Goal: Connect with others: Connect with others

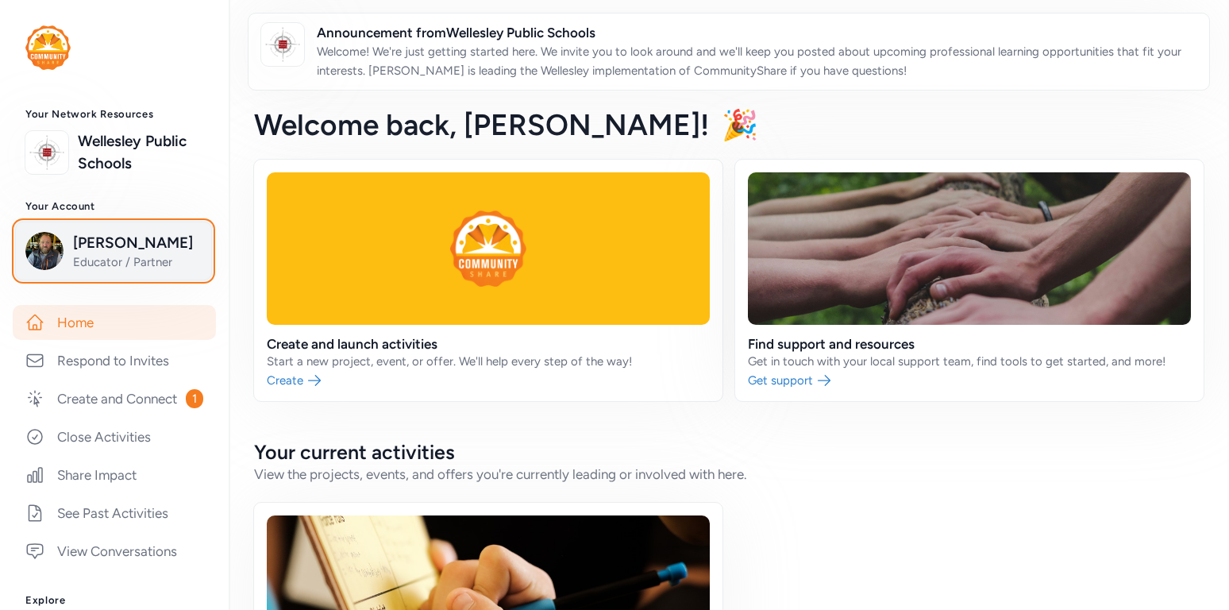
click at [102, 253] on span "[PERSON_NAME]" at bounding box center [137, 243] width 129 height 22
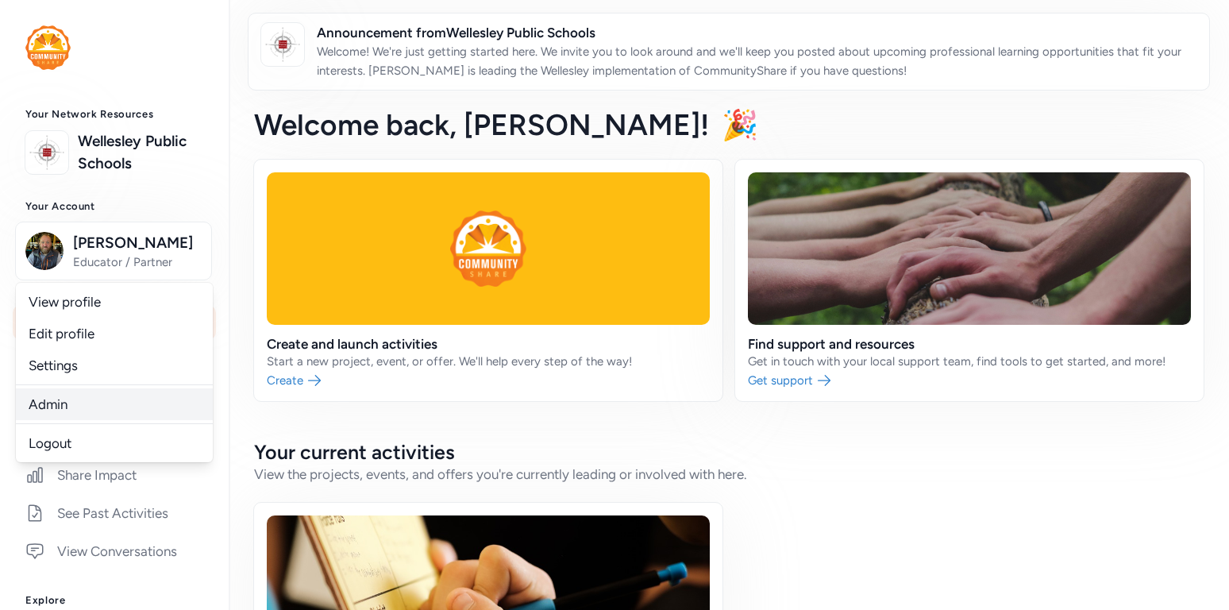
click at [70, 400] on link "Admin" at bounding box center [114, 404] width 197 height 32
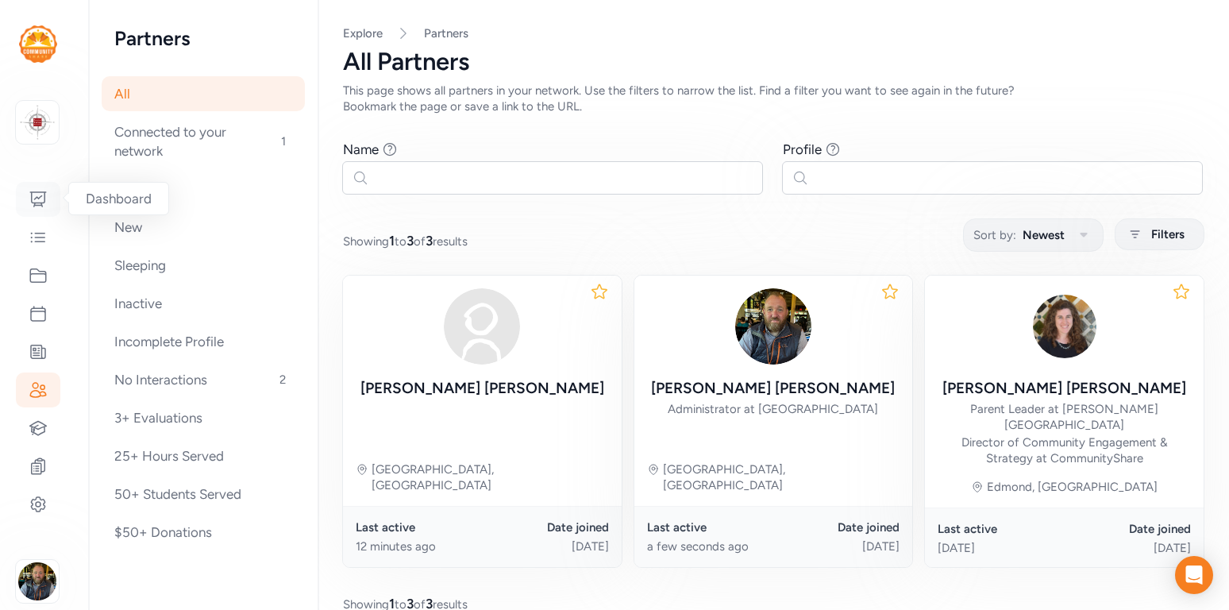
click at [40, 197] on icon at bounding box center [38, 199] width 16 height 14
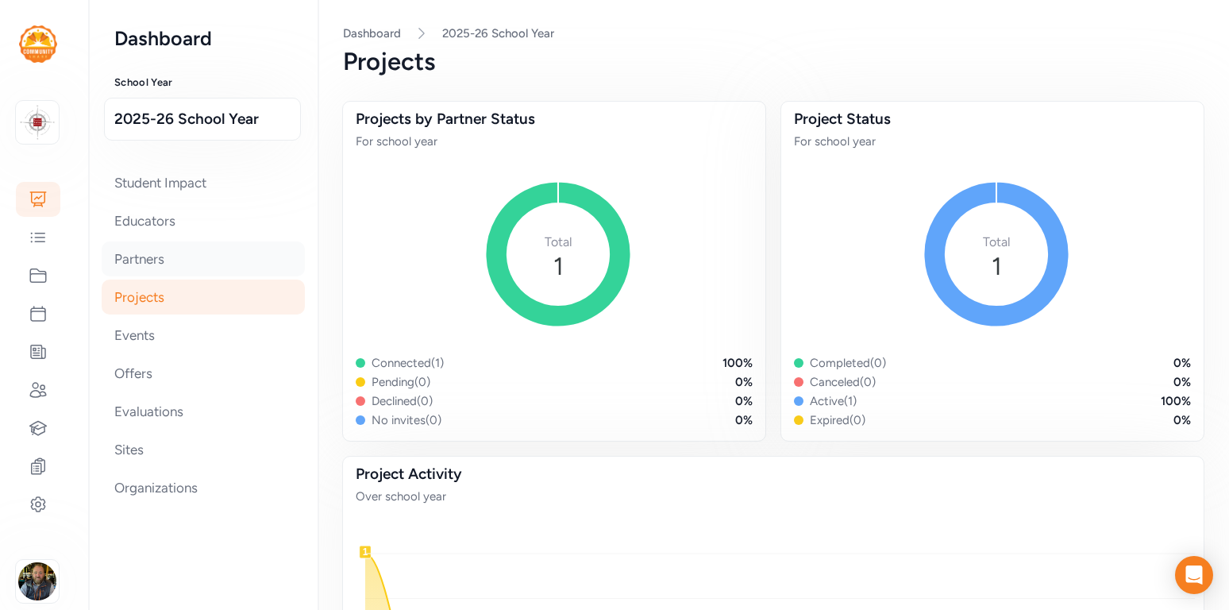
click at [134, 260] on div "Partners" at bounding box center [203, 258] width 203 height 35
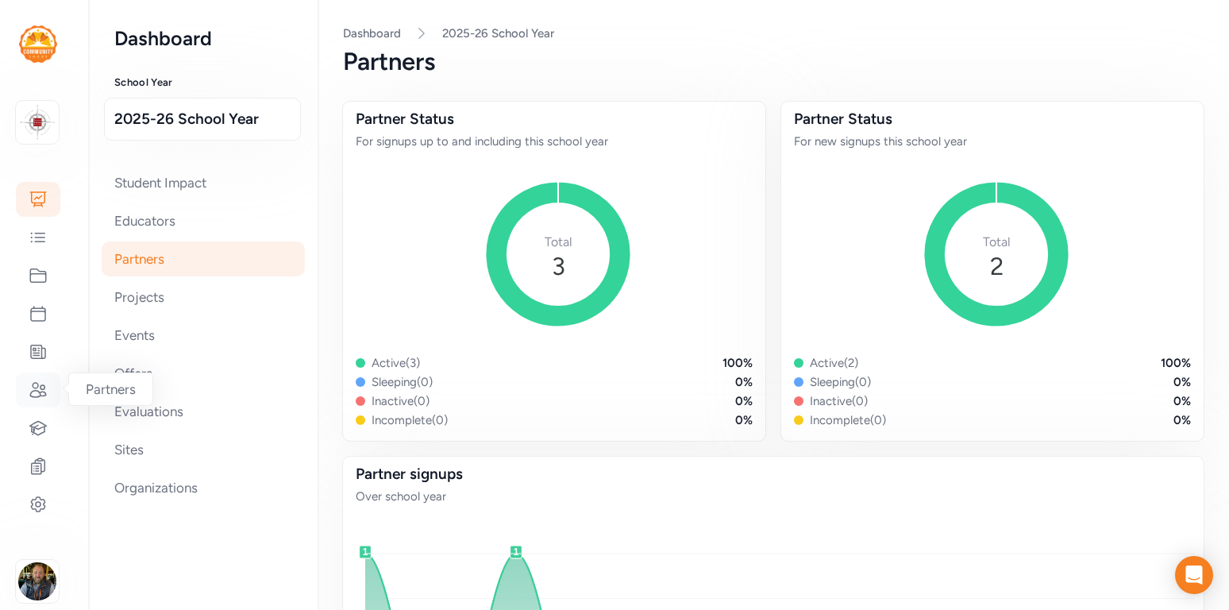
click at [37, 392] on icon at bounding box center [38, 389] width 19 height 19
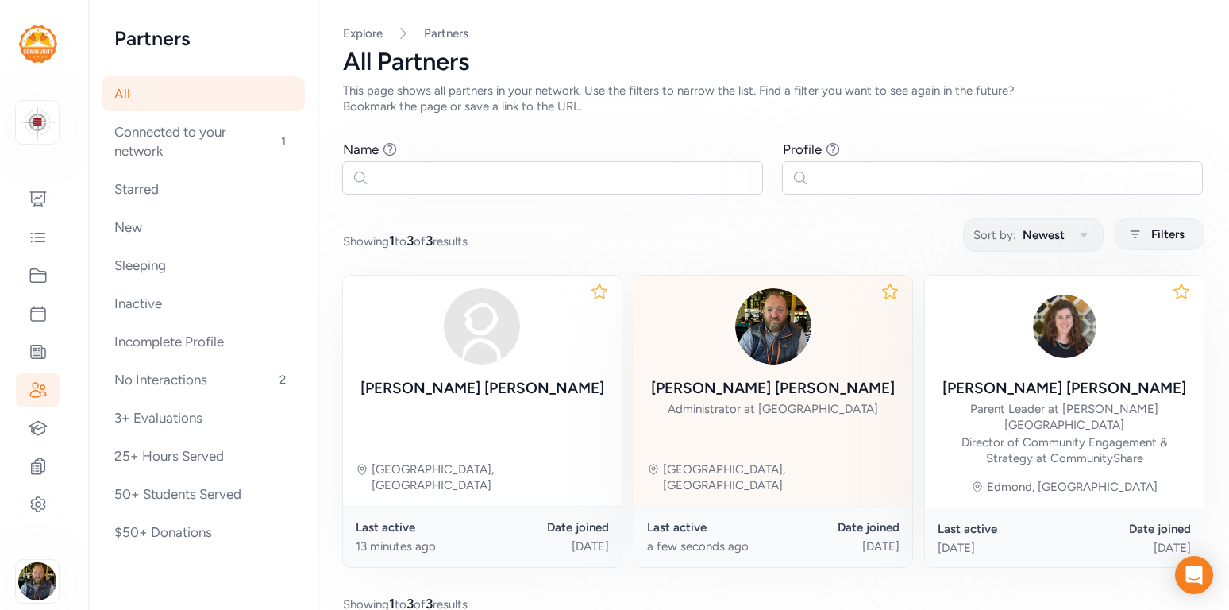
scroll to position [56, 0]
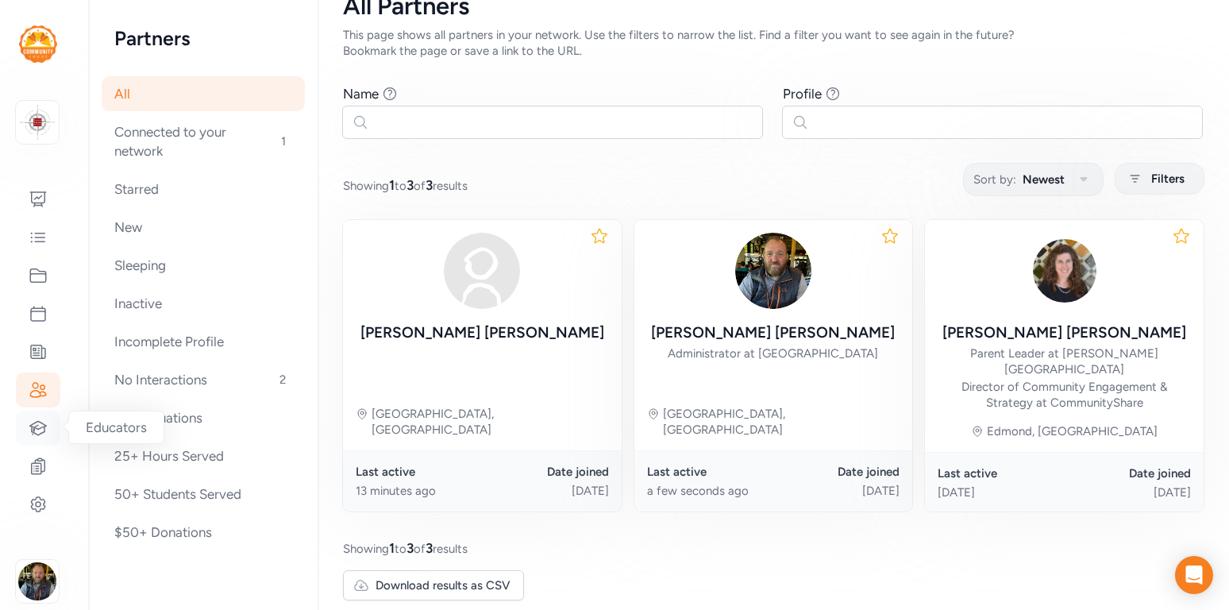
click at [34, 430] on icon at bounding box center [38, 427] width 19 height 19
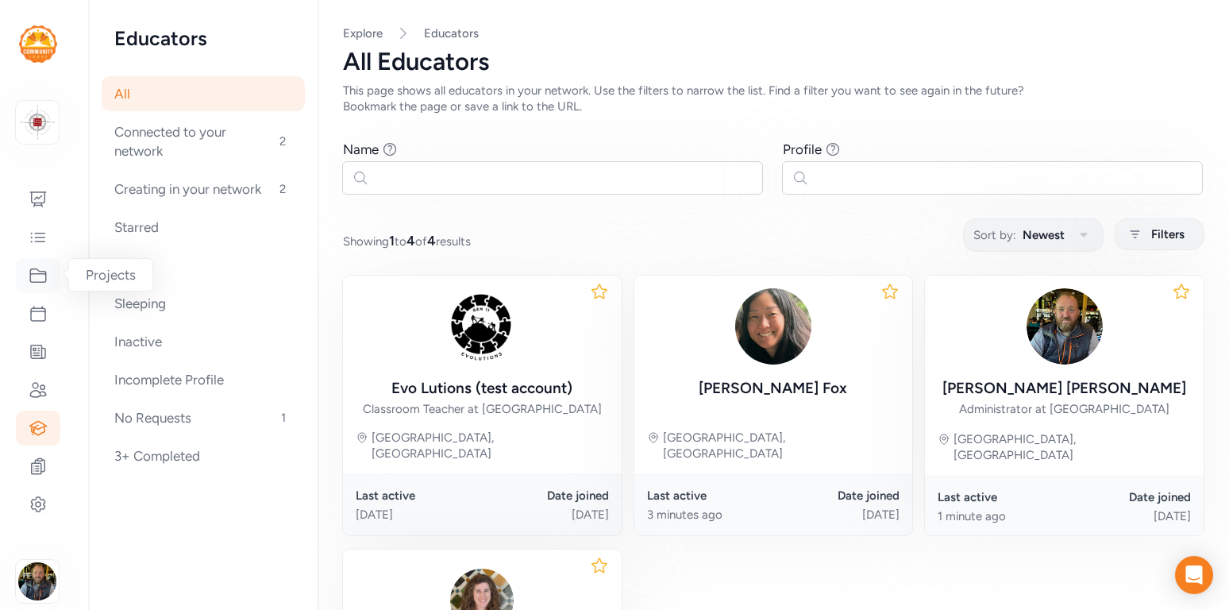
click at [41, 281] on icon at bounding box center [38, 275] width 16 height 13
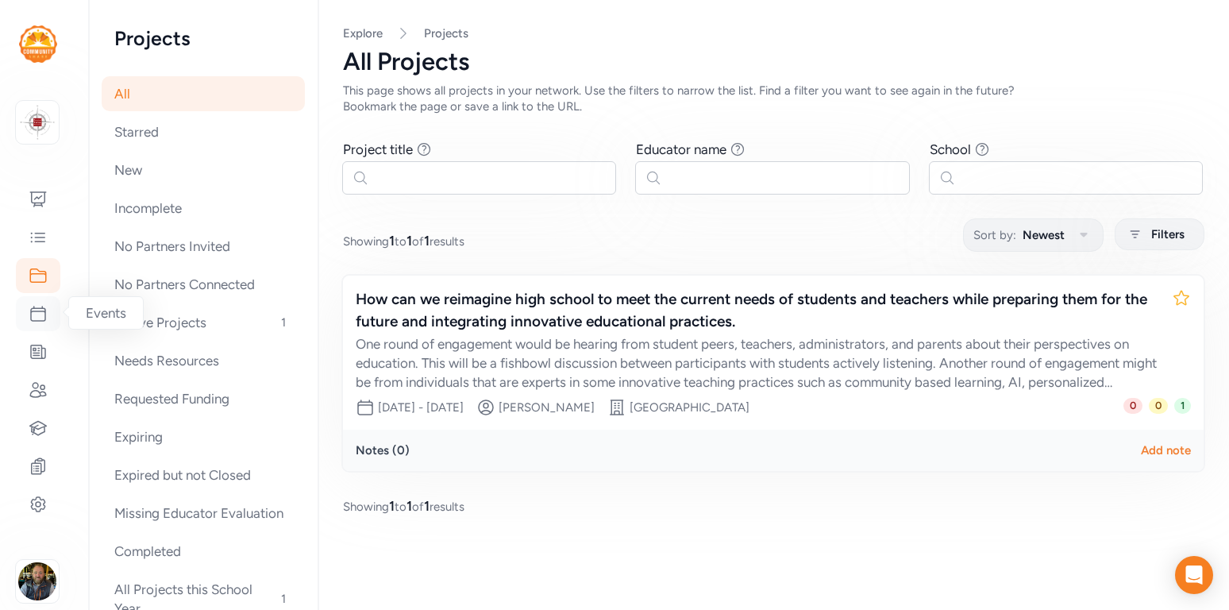
click at [34, 312] on icon at bounding box center [38, 313] width 19 height 19
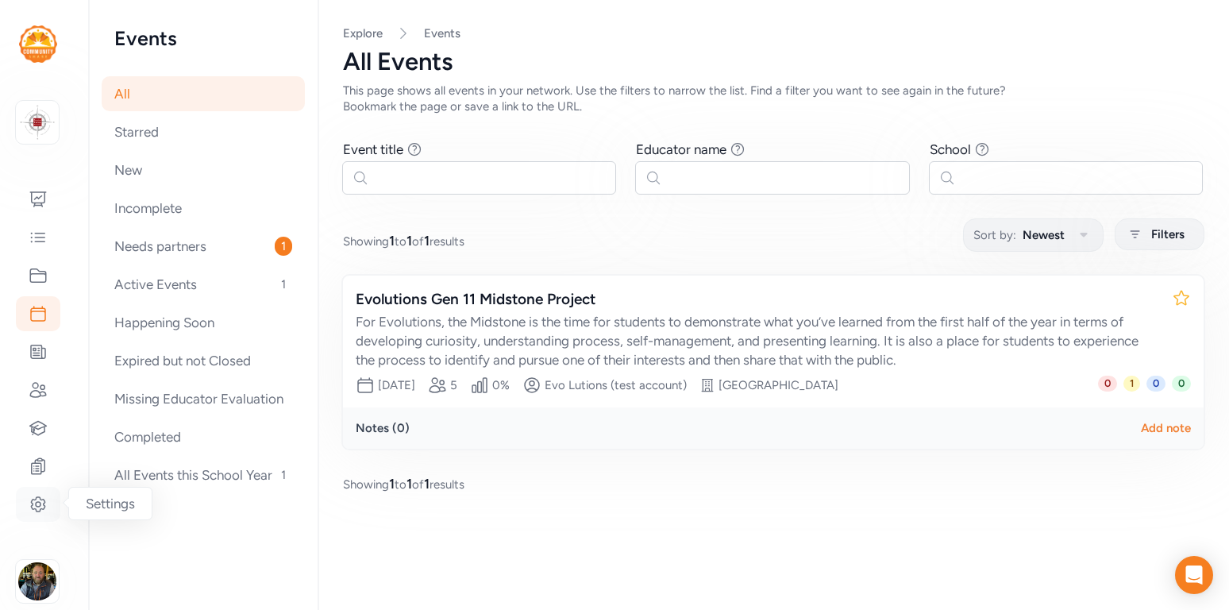
click at [43, 493] on div at bounding box center [38, 504] width 44 height 35
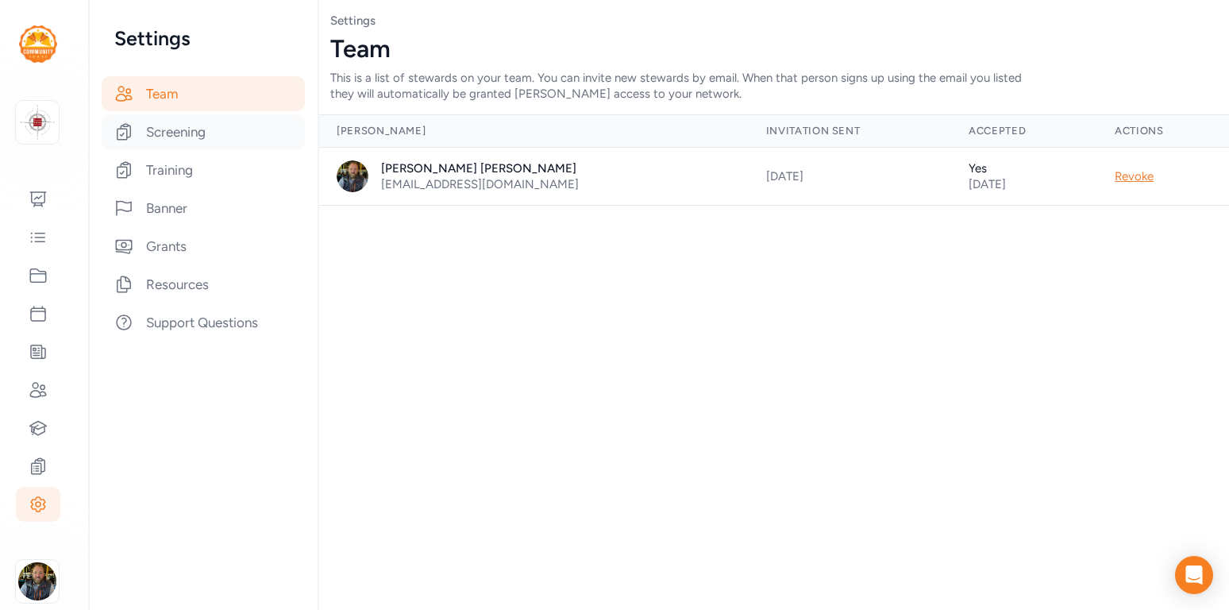
click at [172, 131] on div "Screening" at bounding box center [203, 131] width 203 height 35
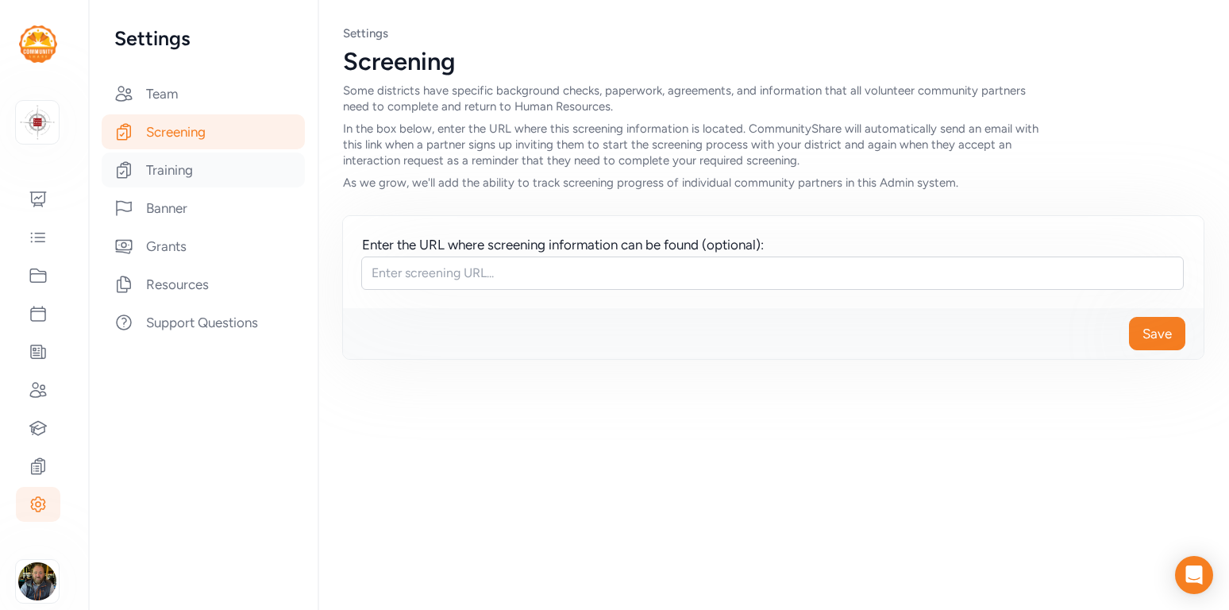
click at [148, 166] on div "Training" at bounding box center [203, 169] width 203 height 35
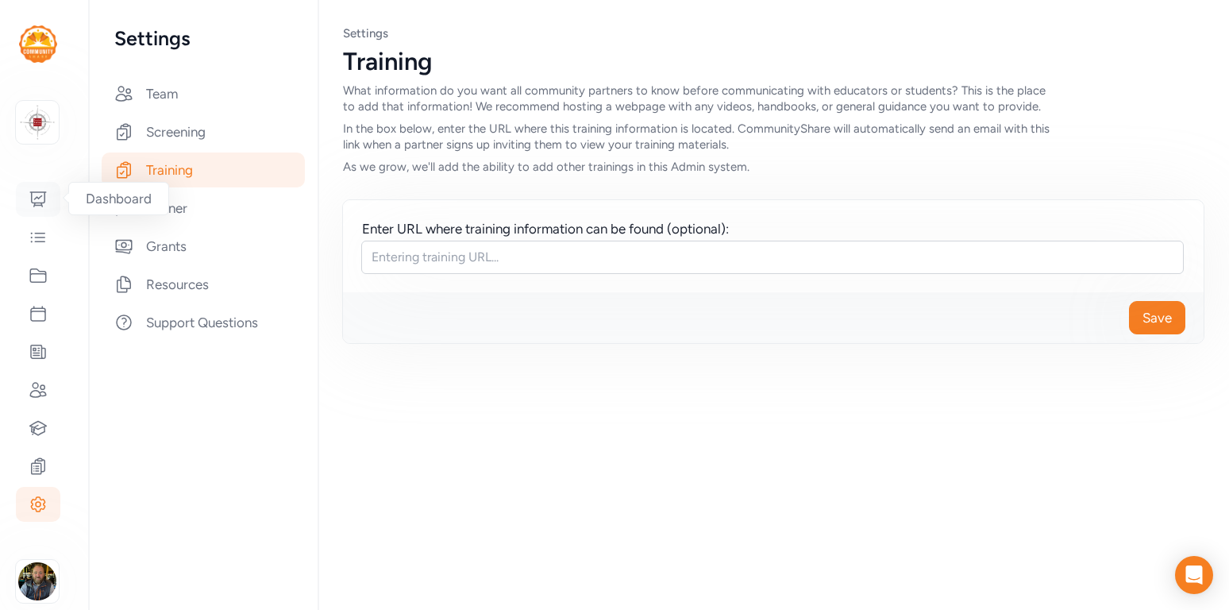
click at [38, 192] on icon at bounding box center [38, 199] width 16 height 14
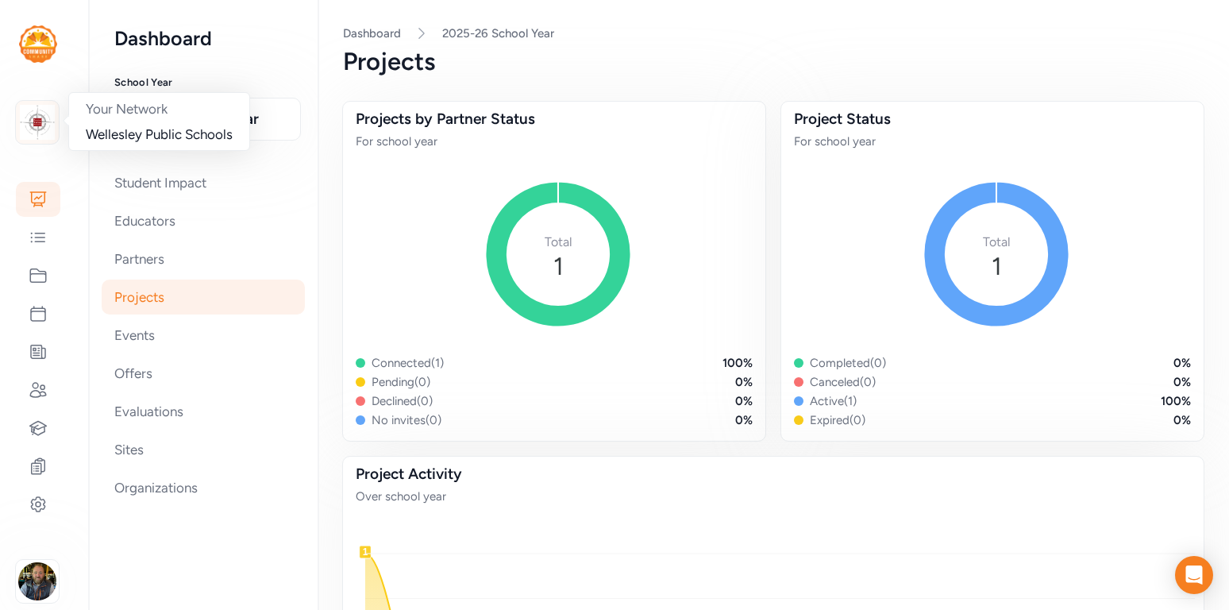
click at [34, 136] on img at bounding box center [37, 122] width 35 height 35
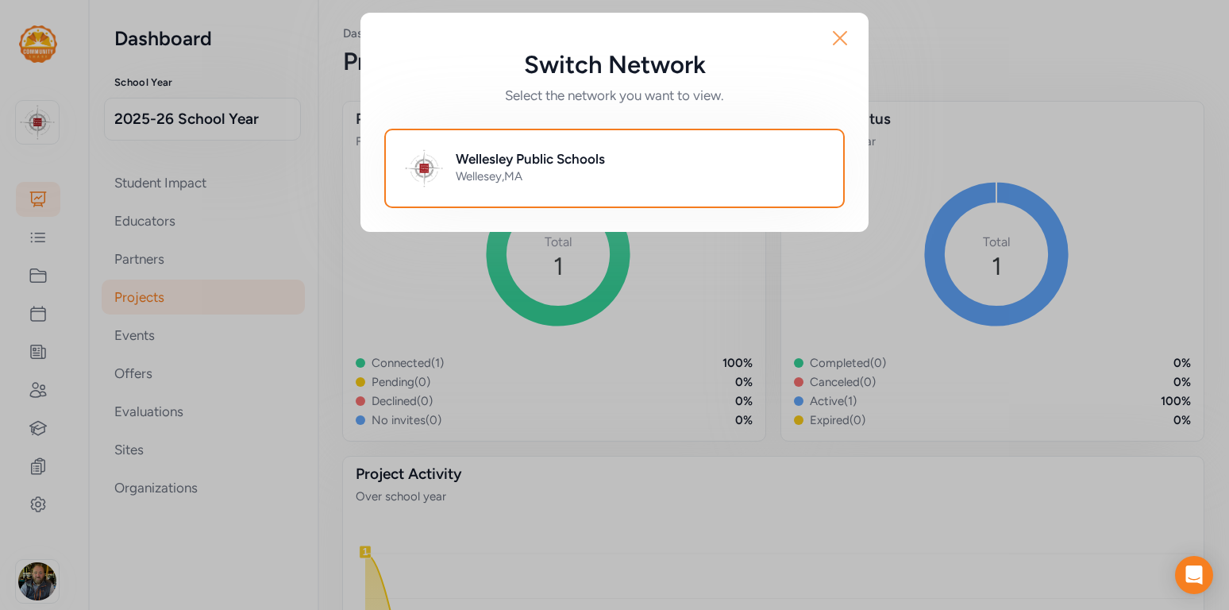
click at [847, 33] on icon "button" at bounding box center [839, 37] width 25 height 25
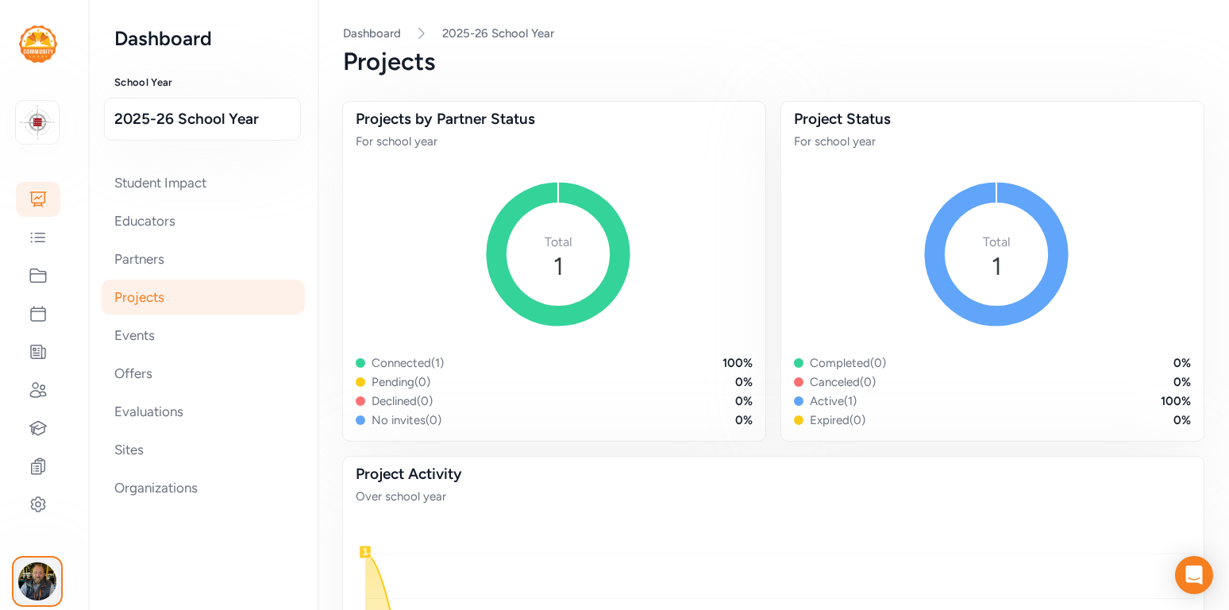
click at [37, 574] on img "button" at bounding box center [37, 581] width 38 height 38
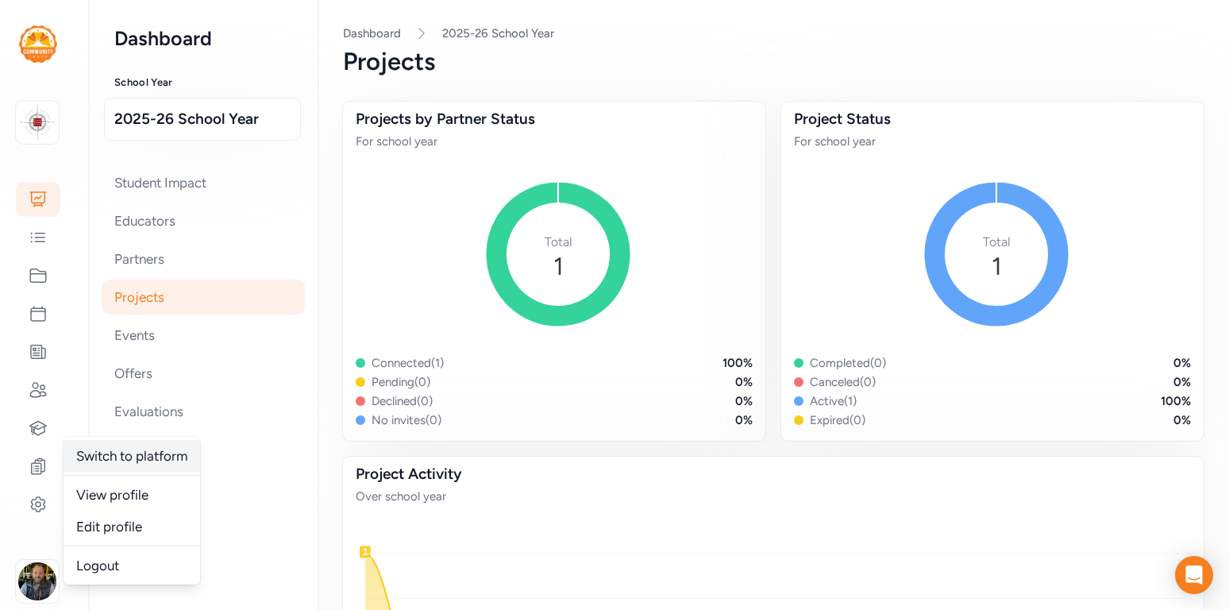
click at [137, 460] on link "Switch to platform" at bounding box center [132, 456] width 137 height 32
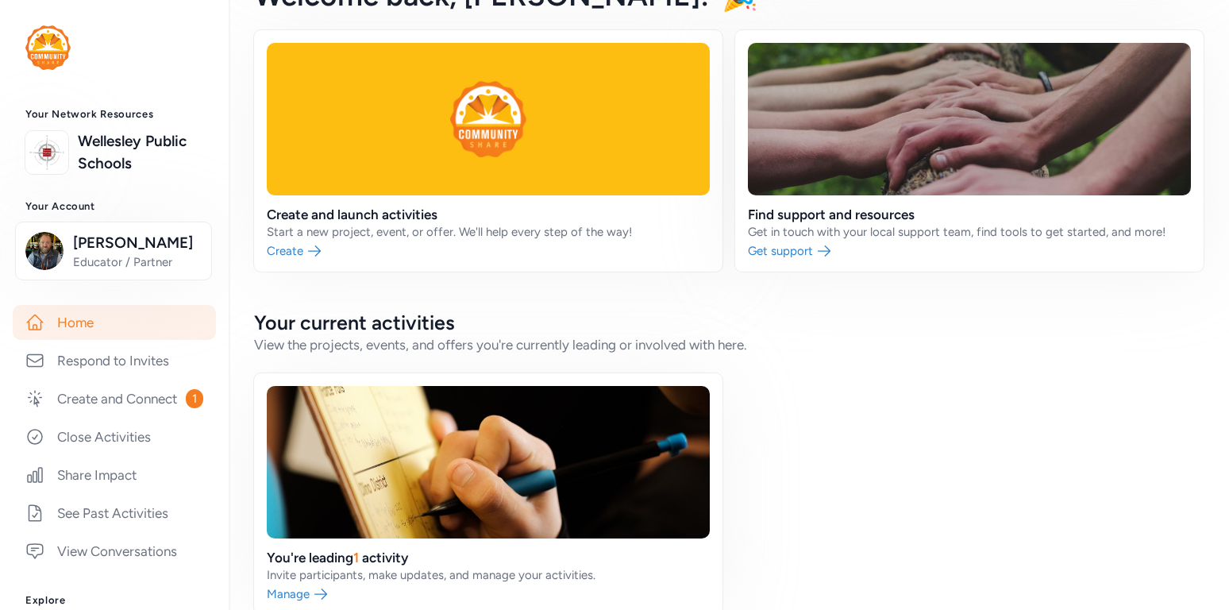
scroll to position [190, 0]
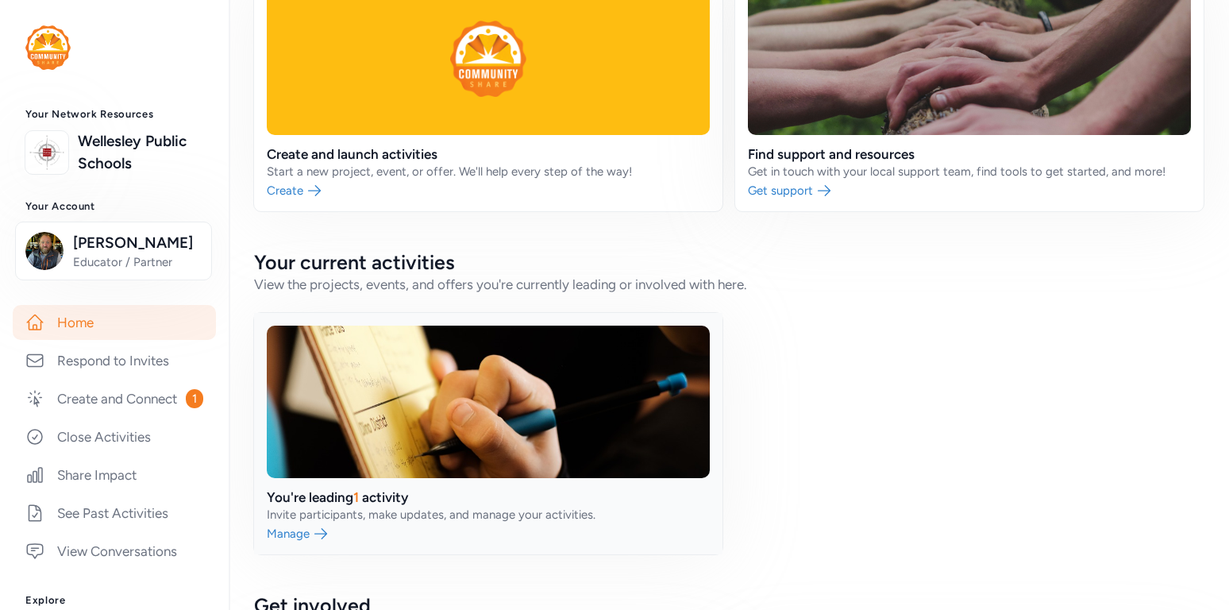
click at [318, 522] on link at bounding box center [488, 433] width 468 height 241
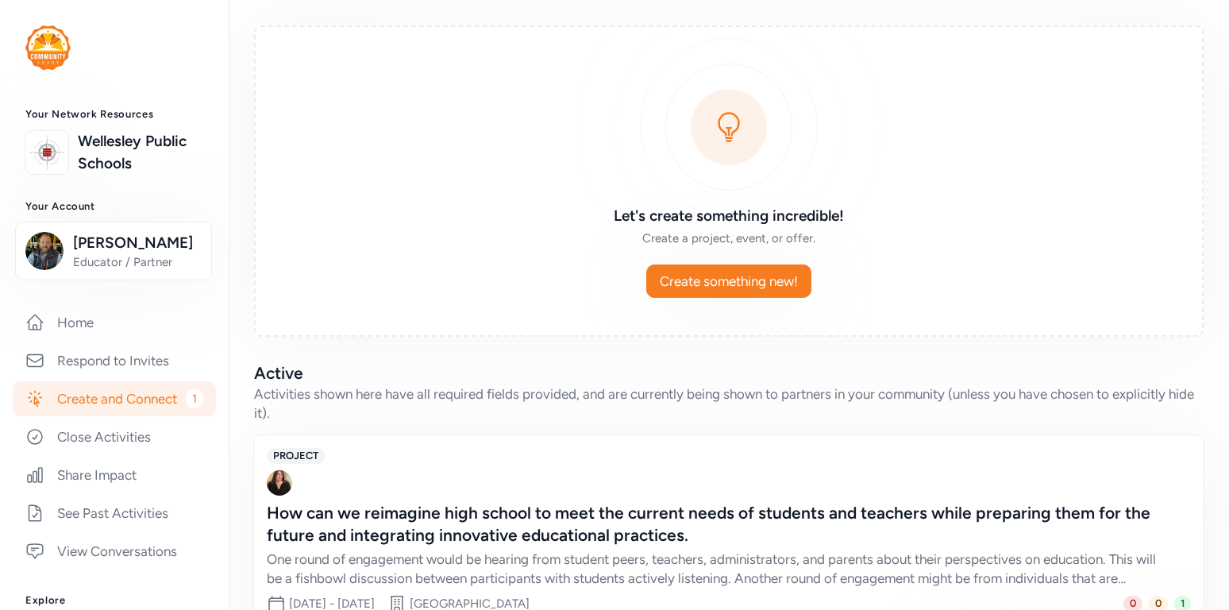
scroll to position [175, 0]
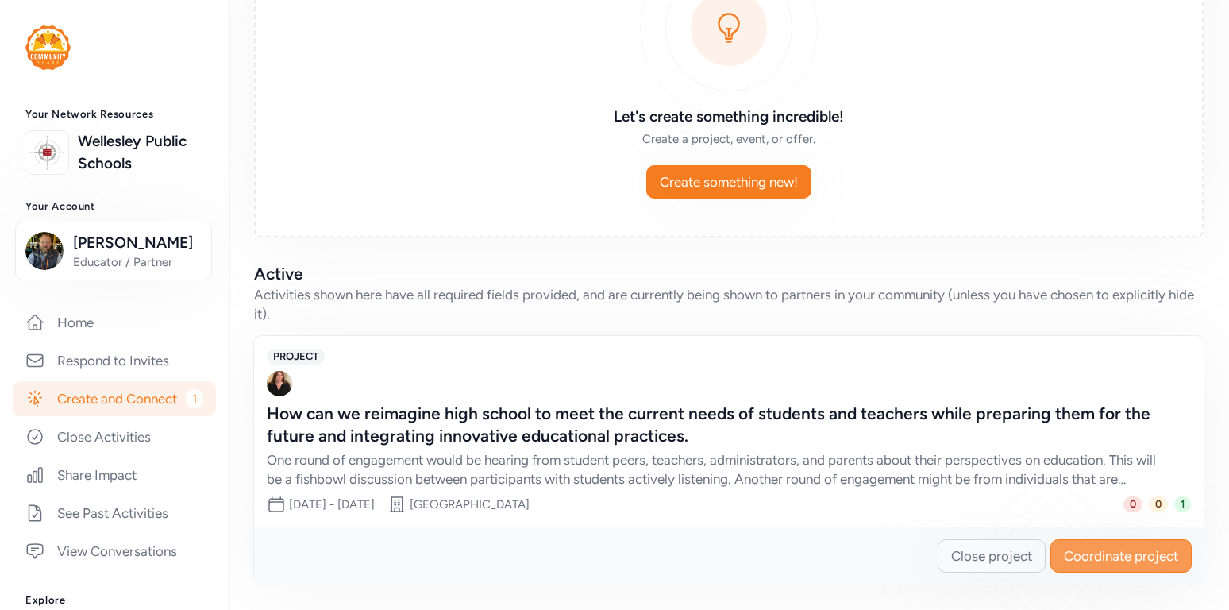
click at [1127, 554] on span "Coordinate project" at bounding box center [1121, 555] width 114 height 19
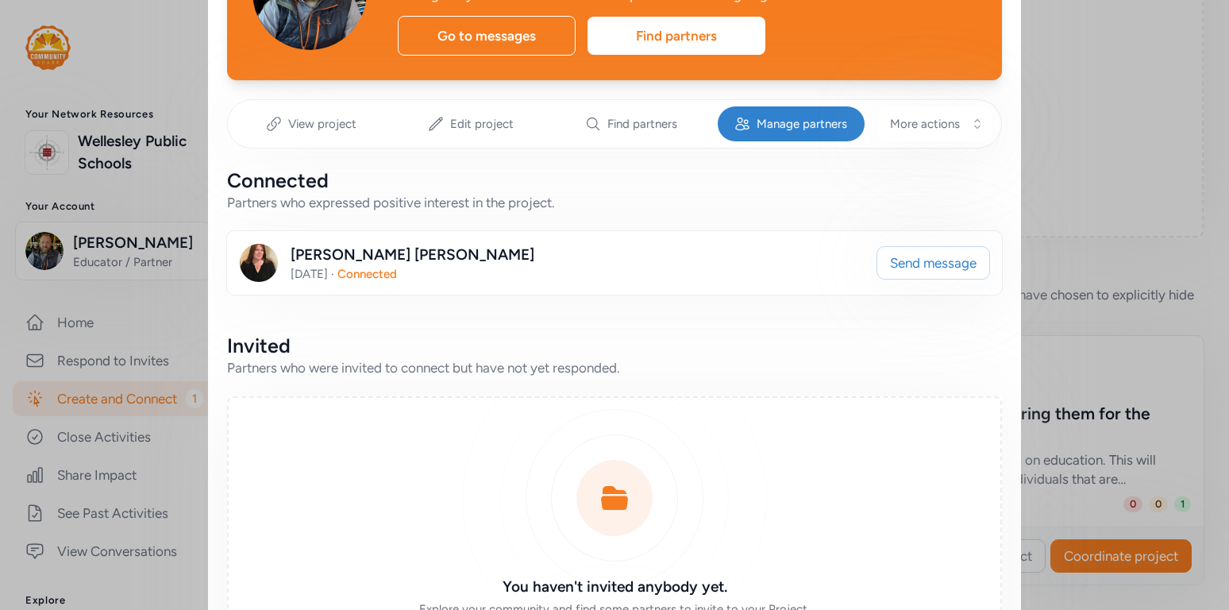
scroll to position [137, 0]
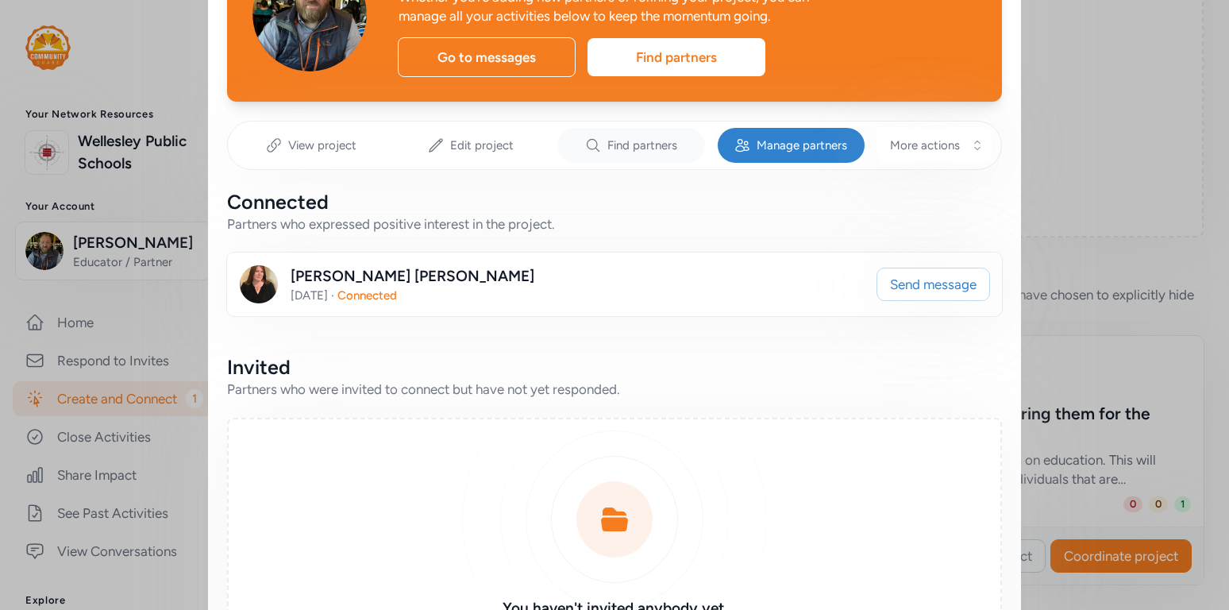
click at [615, 152] on span "Find partners" at bounding box center [642, 145] width 70 height 16
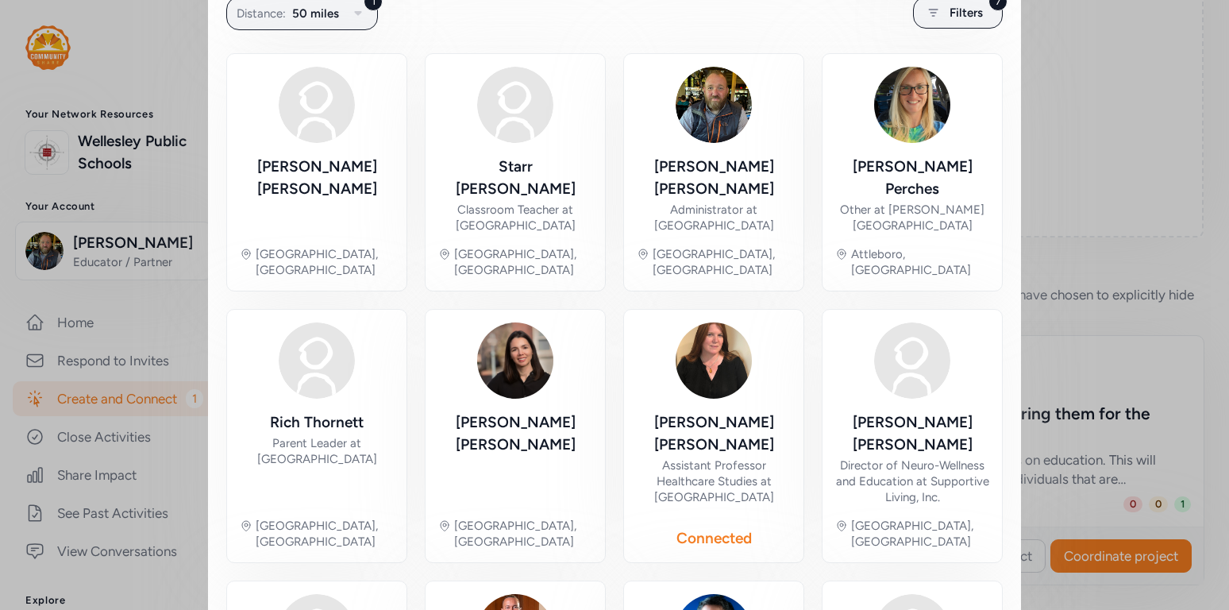
scroll to position [310, 0]
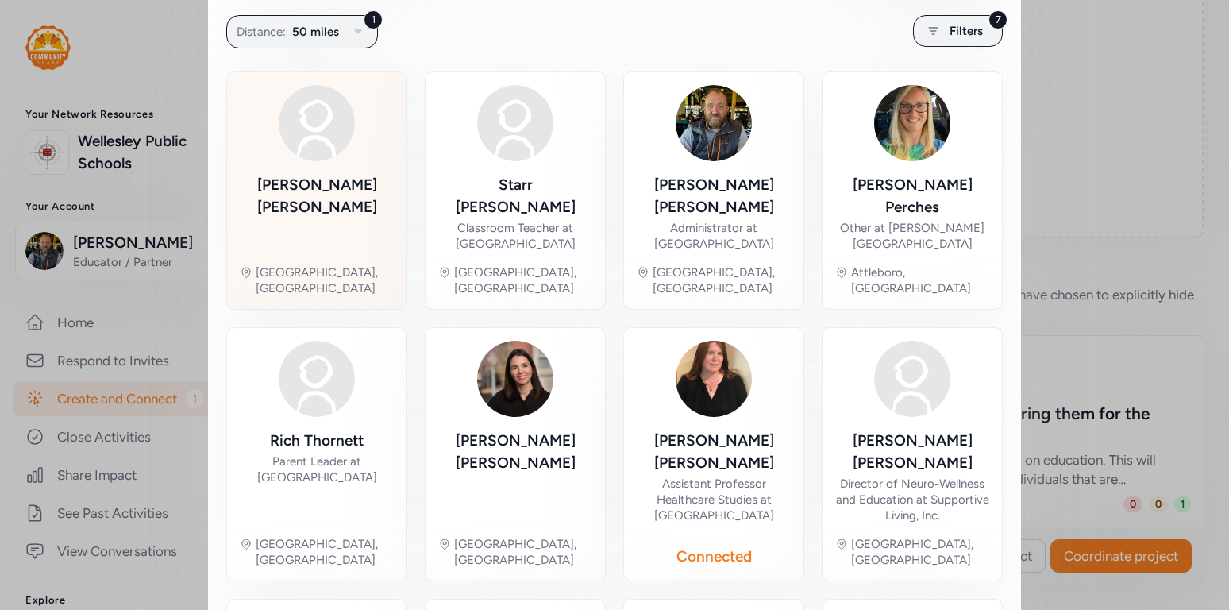
click at [286, 175] on div "William Henes" at bounding box center [317, 196] width 154 height 44
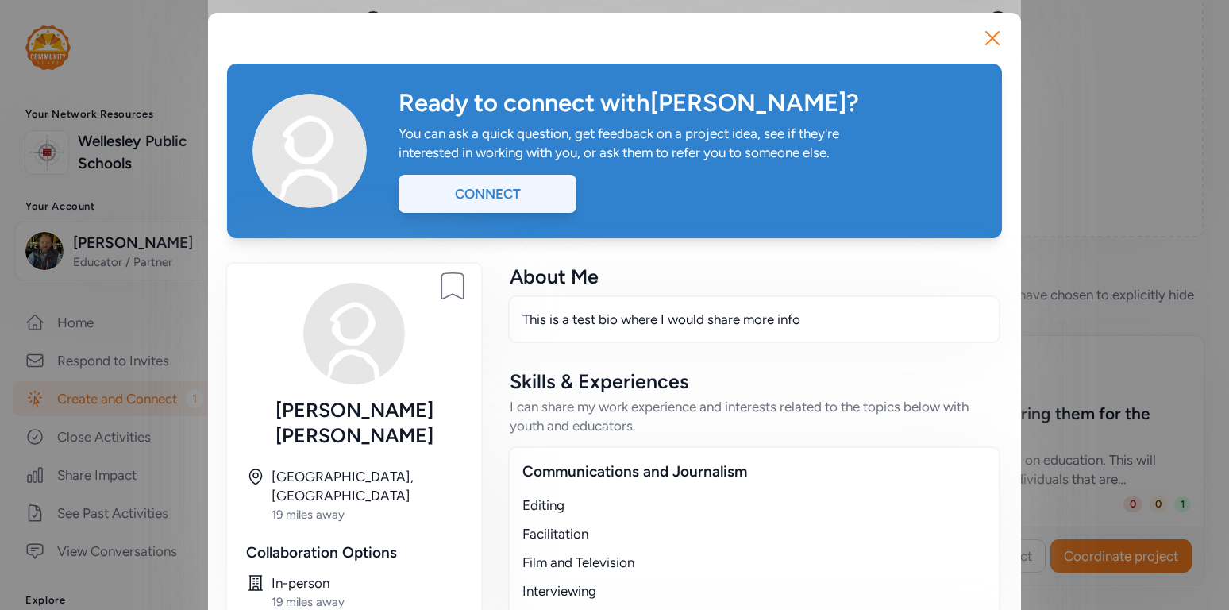
click at [486, 192] on div "Connect" at bounding box center [488, 194] width 178 height 38
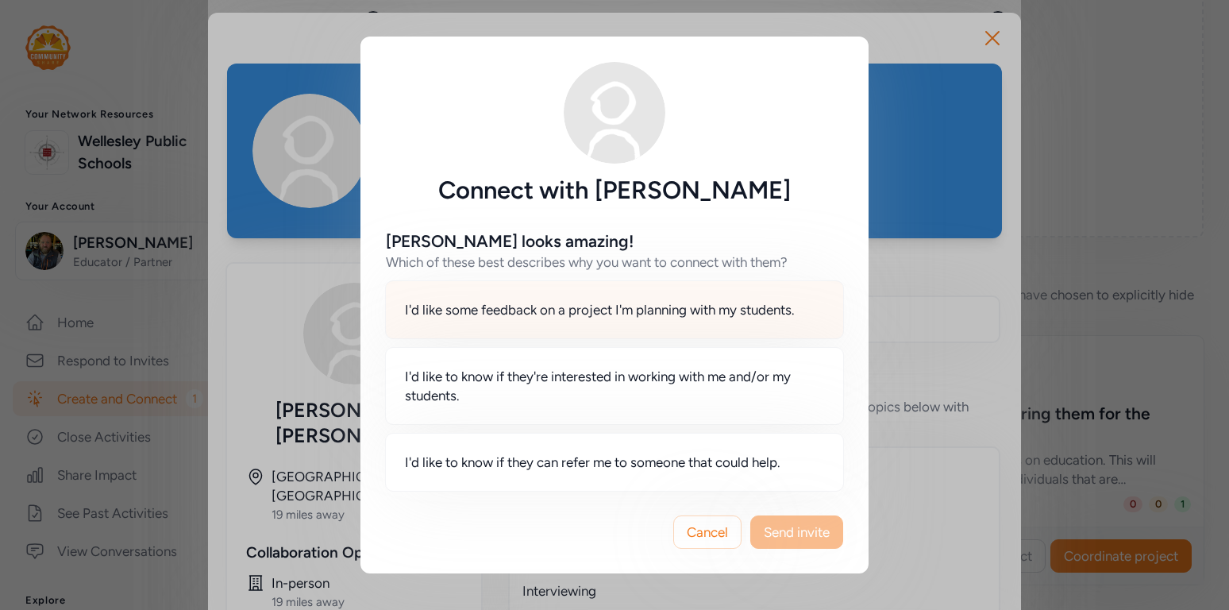
click at [596, 300] on span "I'd like some feedback on a project I'm planning with my students." at bounding box center [600, 309] width 390 height 19
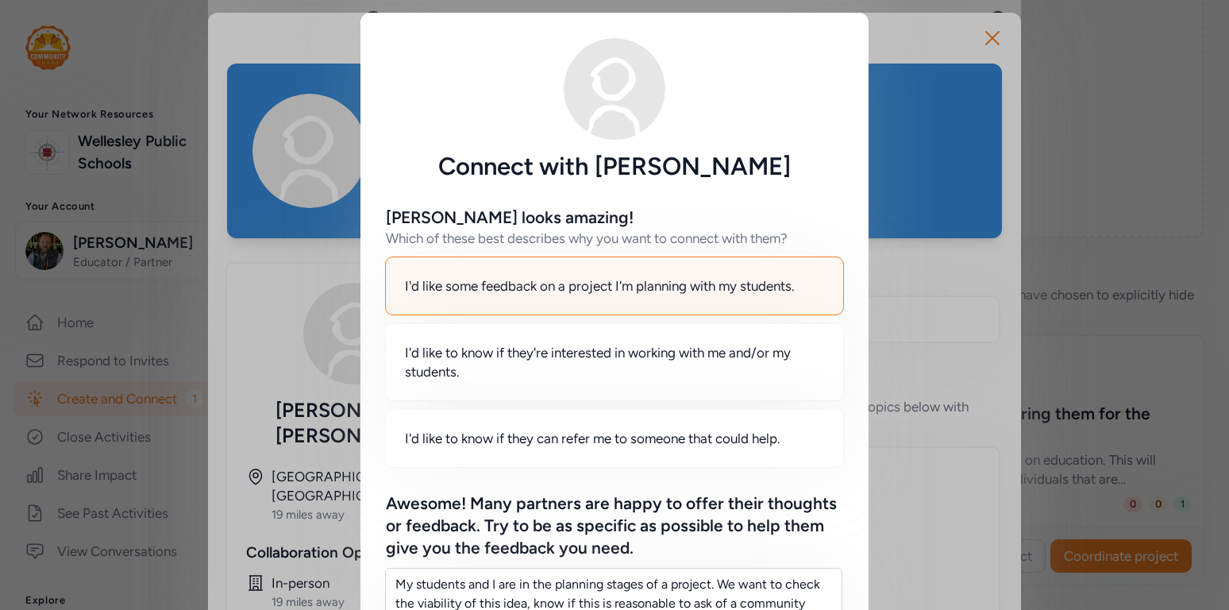
click at [954, 228] on div "Connect with William Henes William looks amazing! Which of these best describes…" at bounding box center [614, 586] width 1229 height 1172
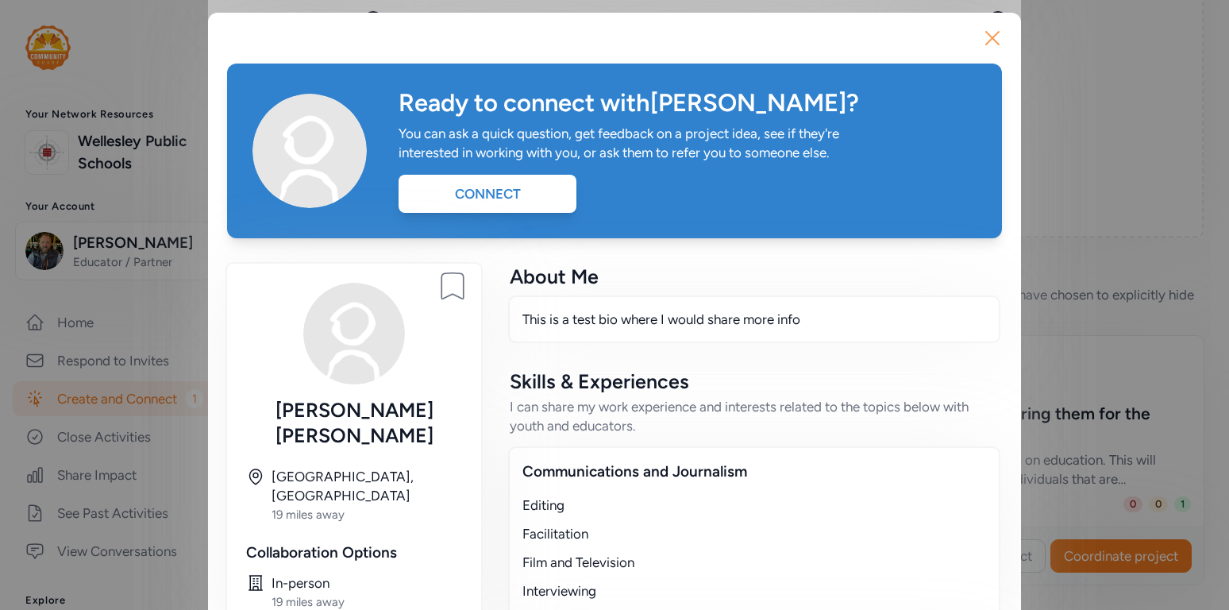
click at [996, 43] on icon "button" at bounding box center [992, 37] width 25 height 25
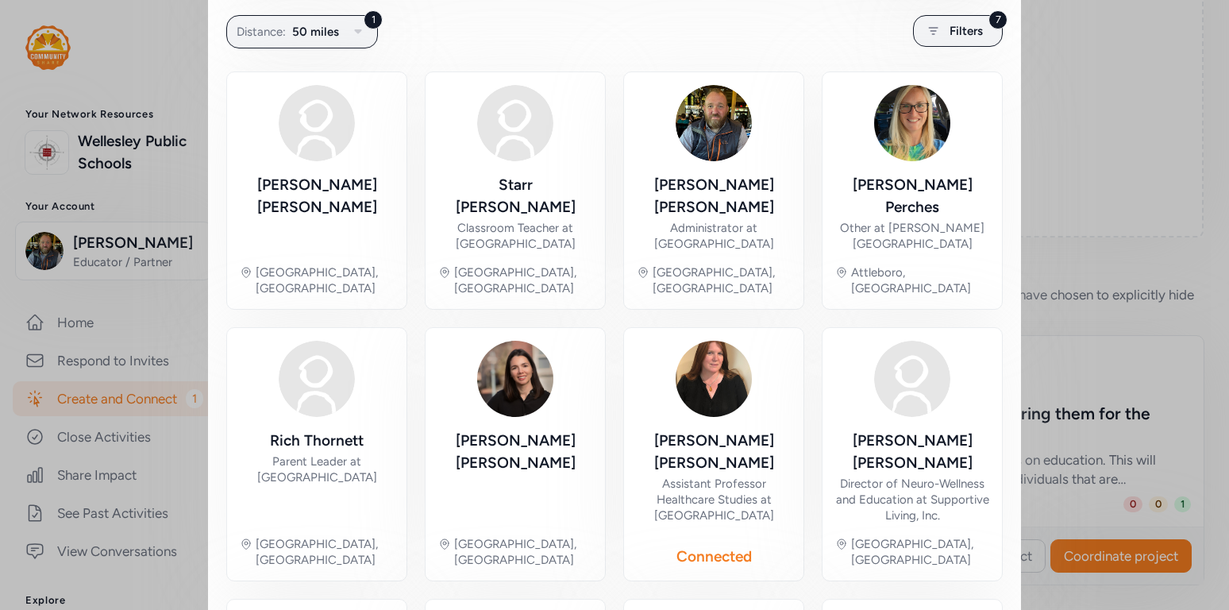
click at [1087, 83] on div "Close Your project is active! Whether you're adding new partners or refining yo…" at bounding box center [614, 461] width 1229 height 1543
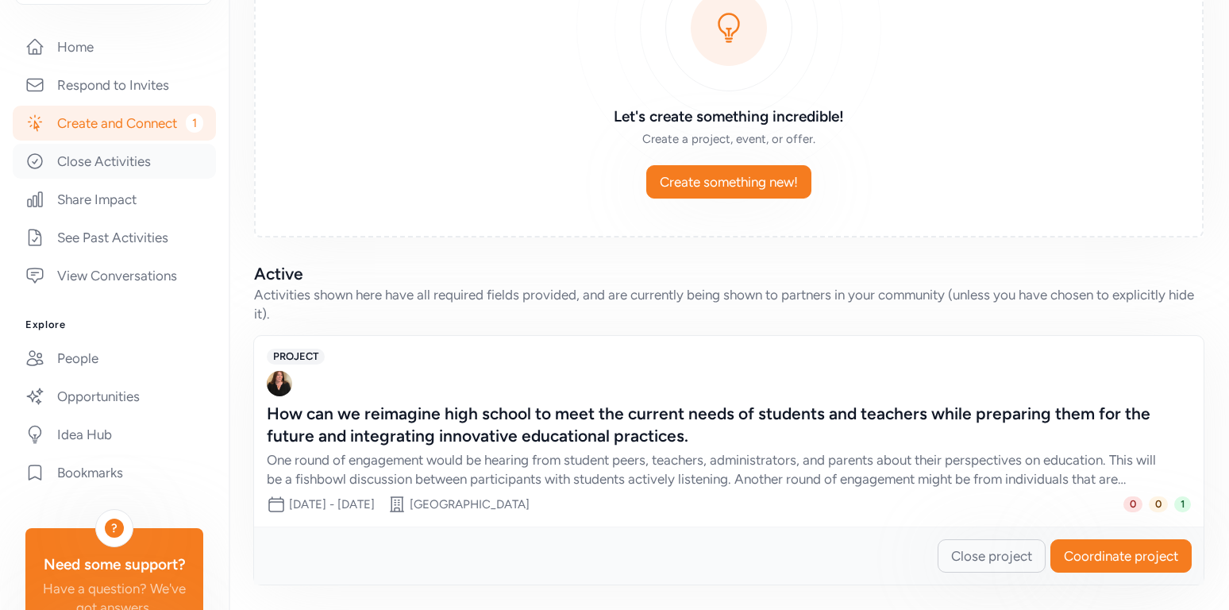
scroll to position [364, 0]
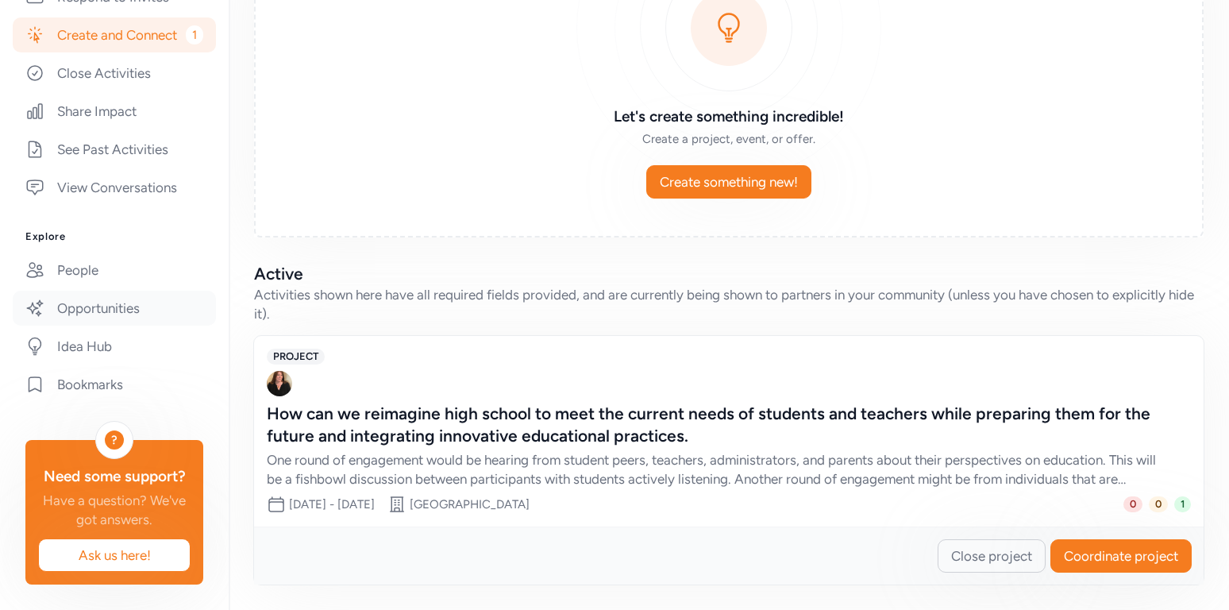
click at [110, 317] on link "Opportunities" at bounding box center [114, 308] width 203 height 35
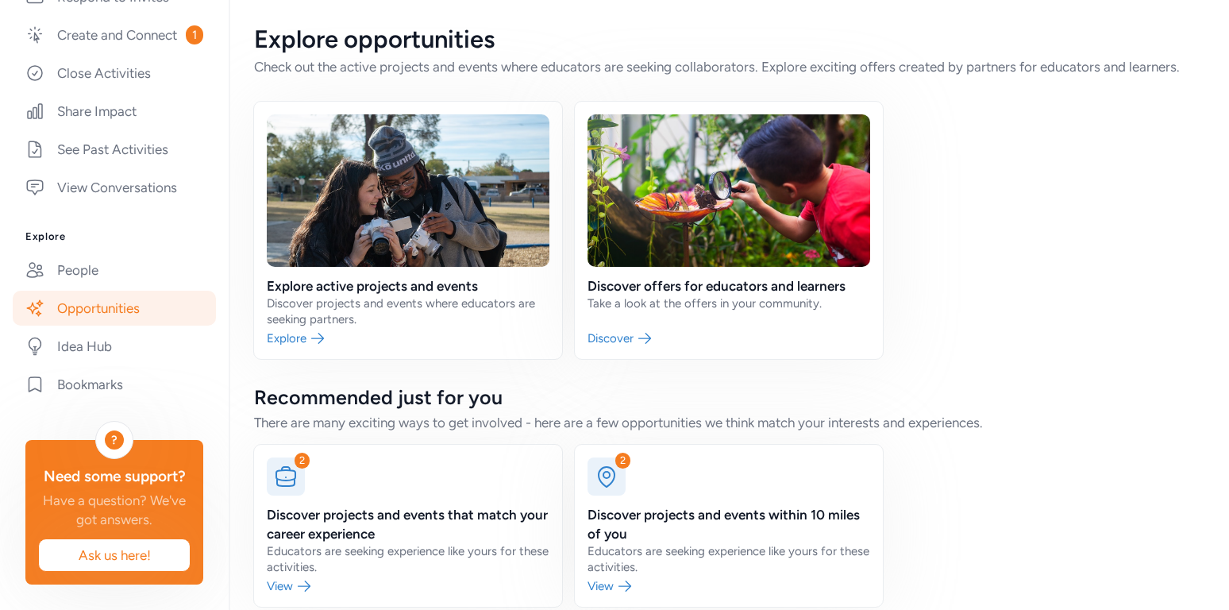
scroll to position [22, 0]
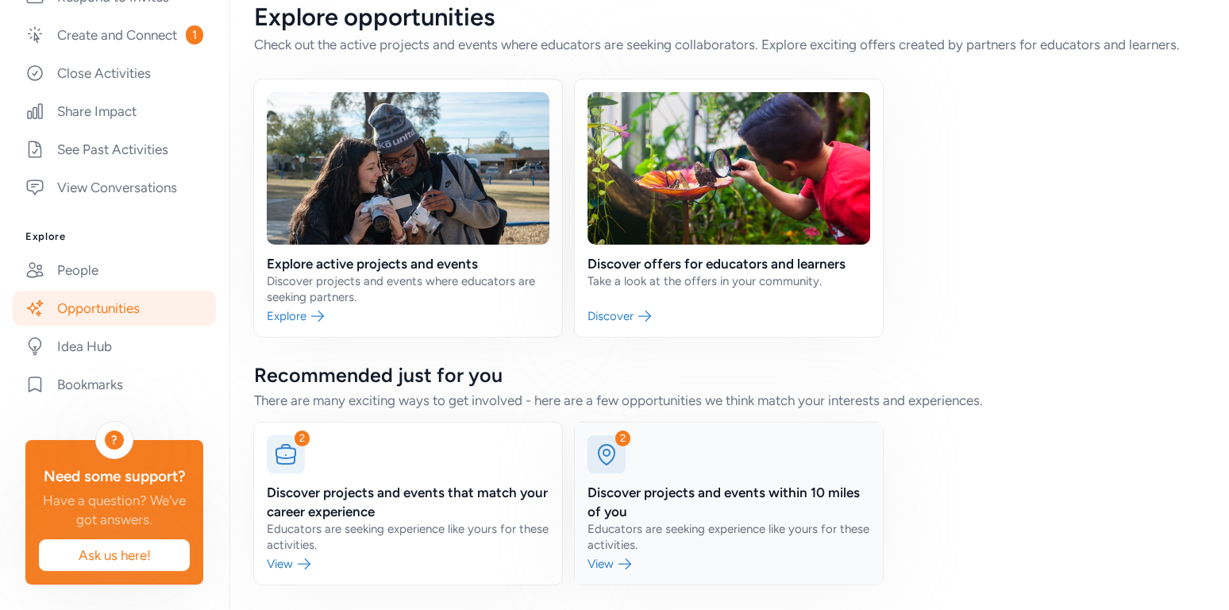
click at [764, 494] on link at bounding box center [729, 503] width 308 height 162
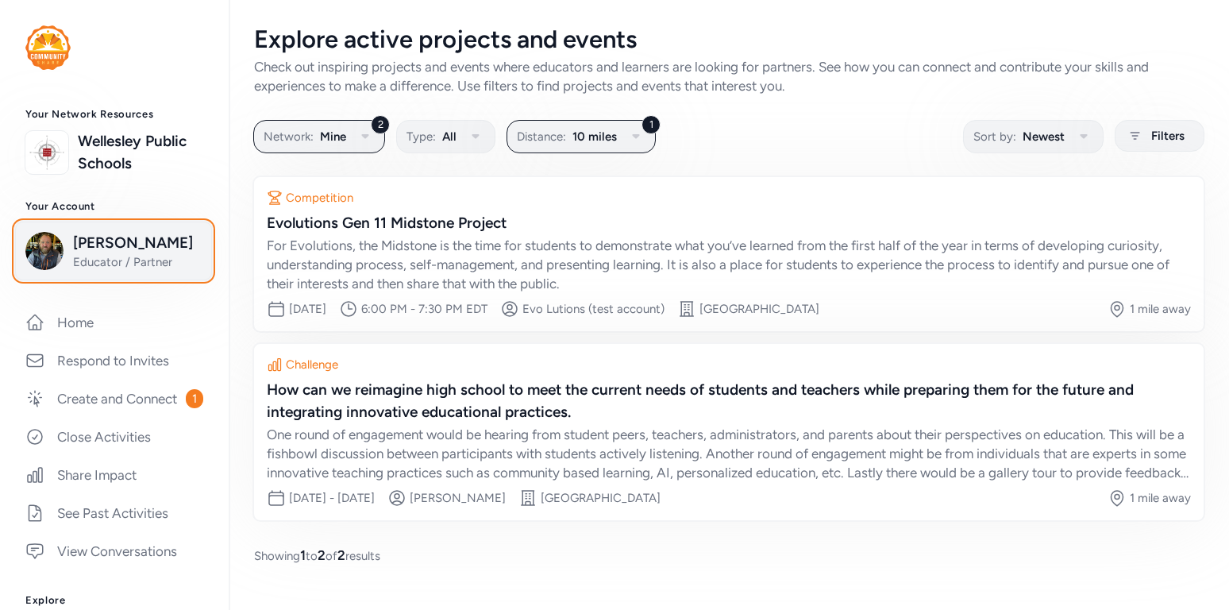
click at [93, 262] on span "Educator / Partner" at bounding box center [137, 262] width 129 height 16
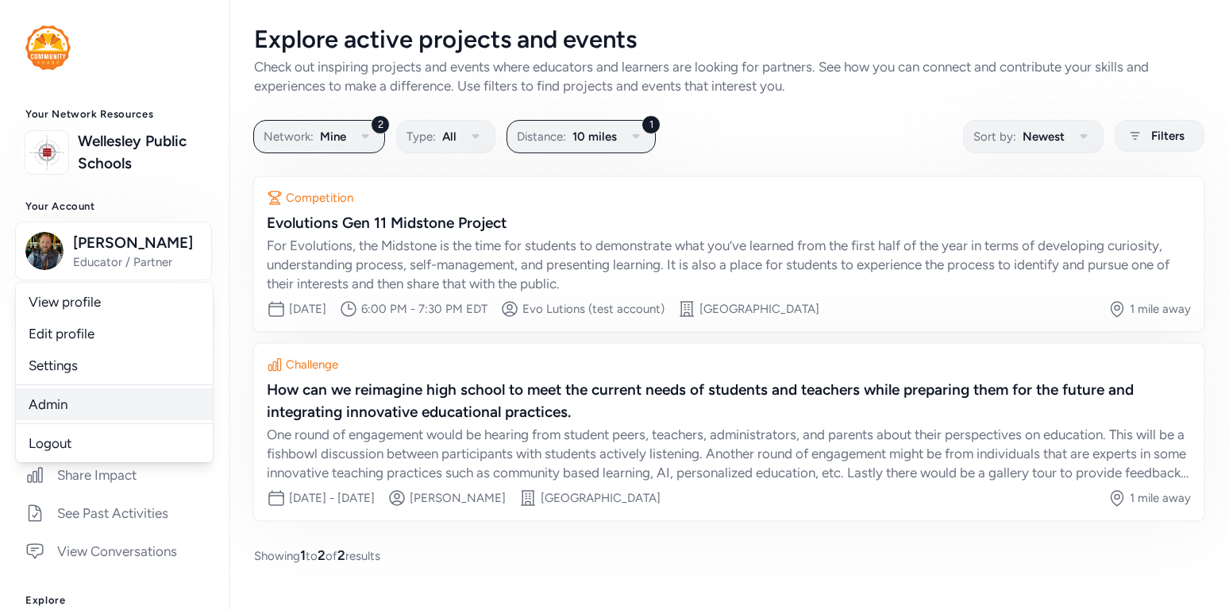
click at [61, 408] on link "Admin" at bounding box center [114, 404] width 197 height 32
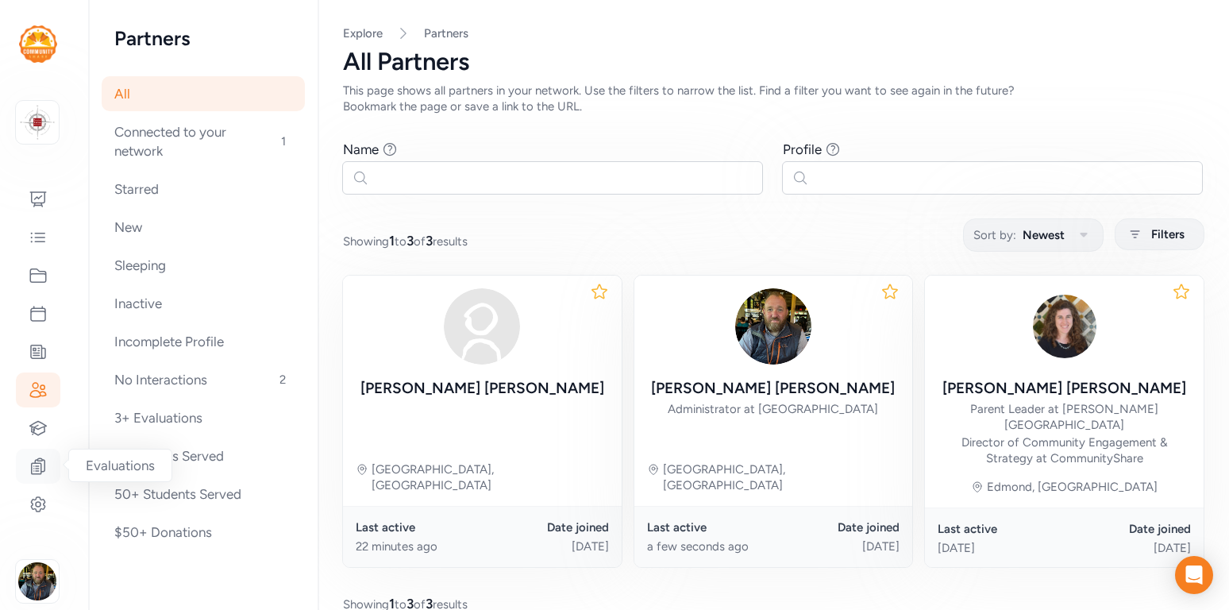
click at [41, 472] on icon at bounding box center [38, 466] width 19 height 19
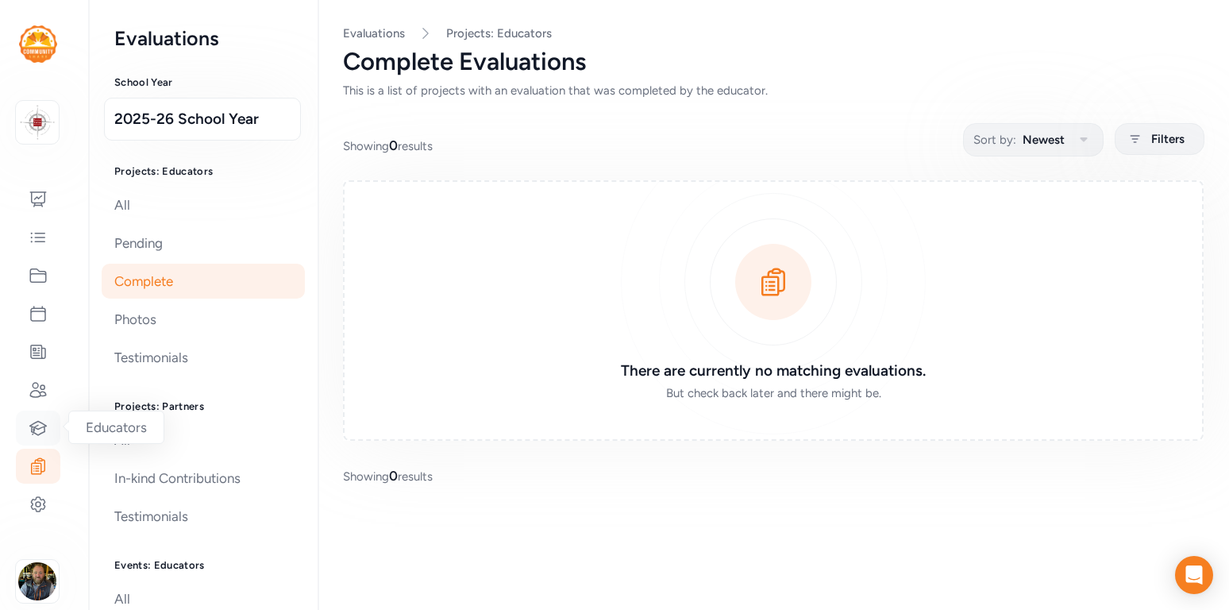
click at [40, 438] on div at bounding box center [38, 428] width 44 height 35
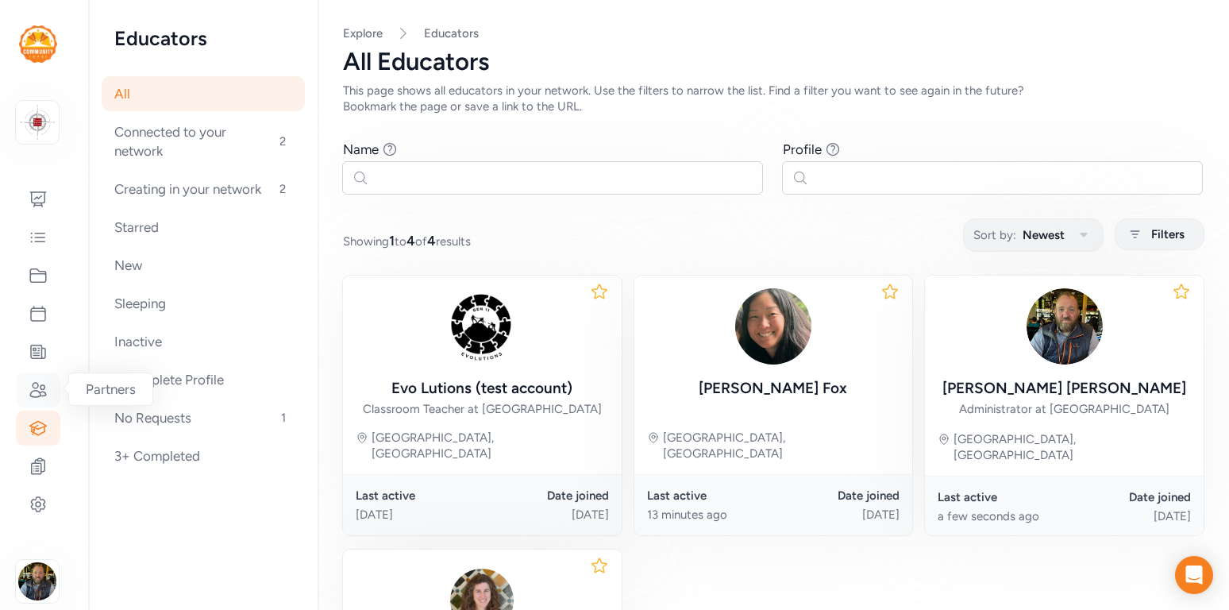
click at [35, 384] on icon at bounding box center [38, 389] width 19 height 19
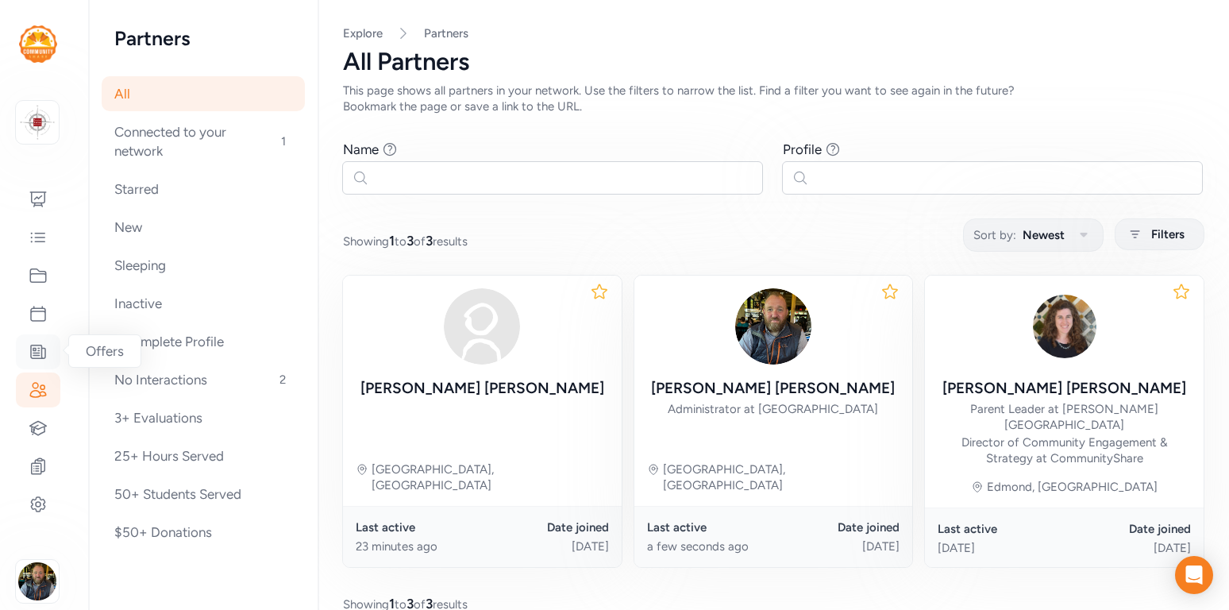
click at [40, 357] on icon at bounding box center [38, 351] width 19 height 19
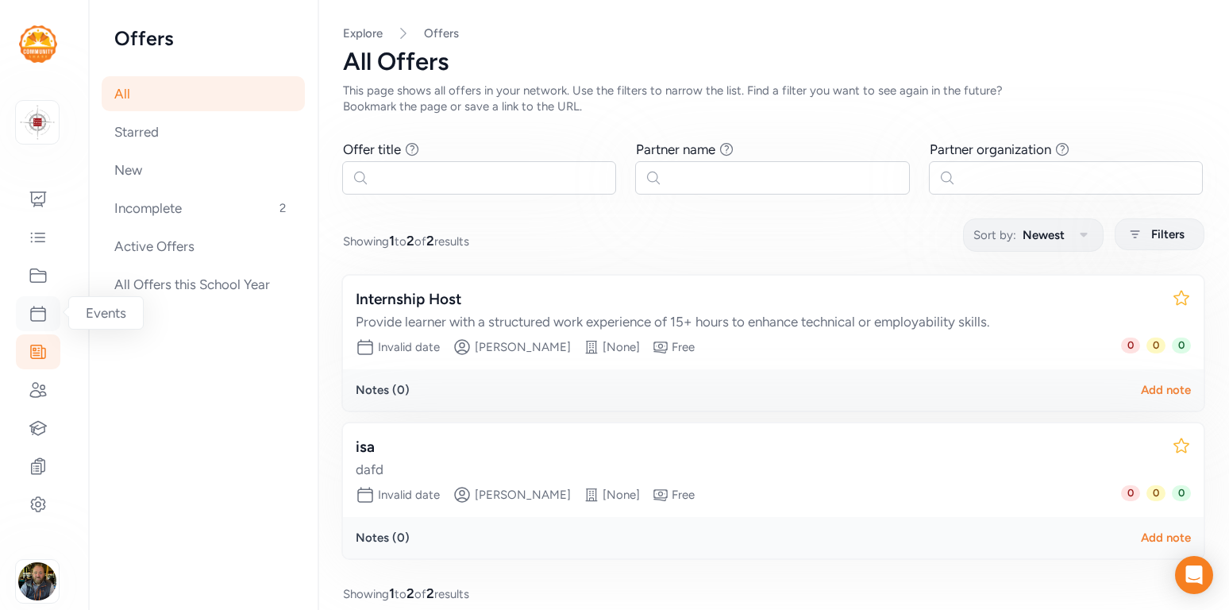
click at [39, 321] on icon at bounding box center [38, 313] width 14 height 14
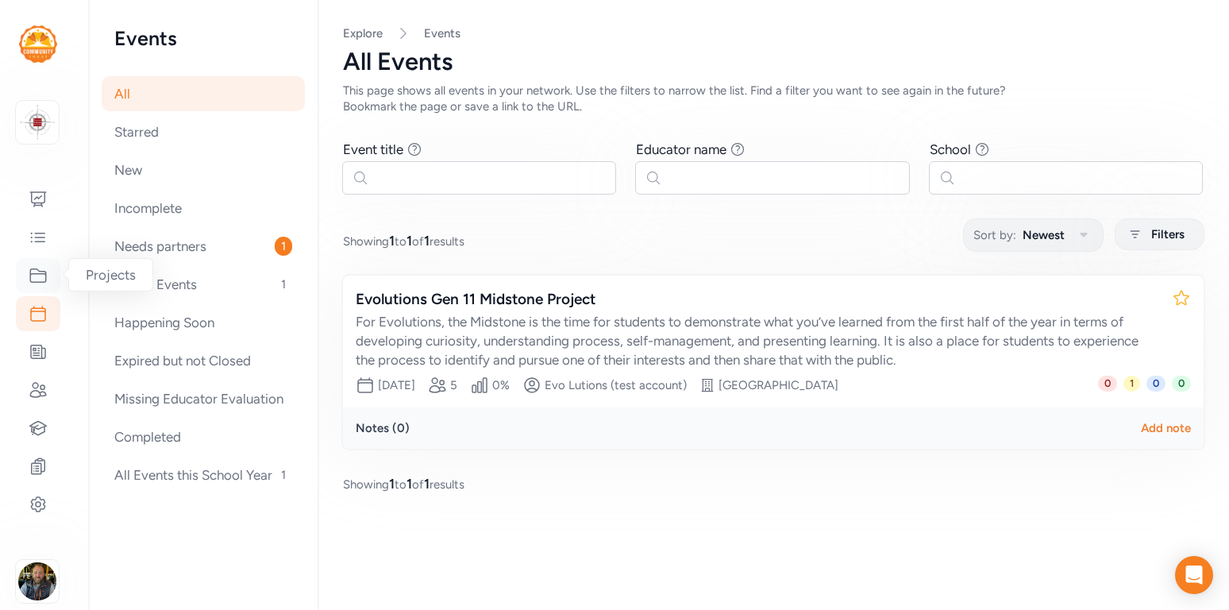
click at [40, 281] on icon at bounding box center [38, 275] width 19 height 19
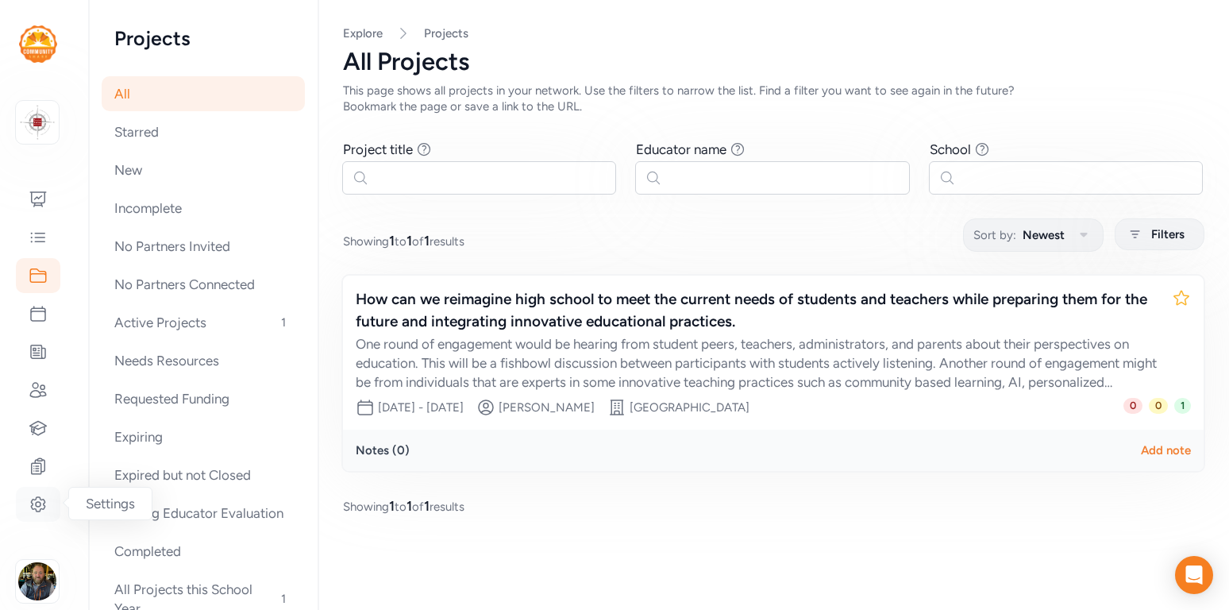
click at [39, 506] on icon at bounding box center [38, 504] width 5 height 5
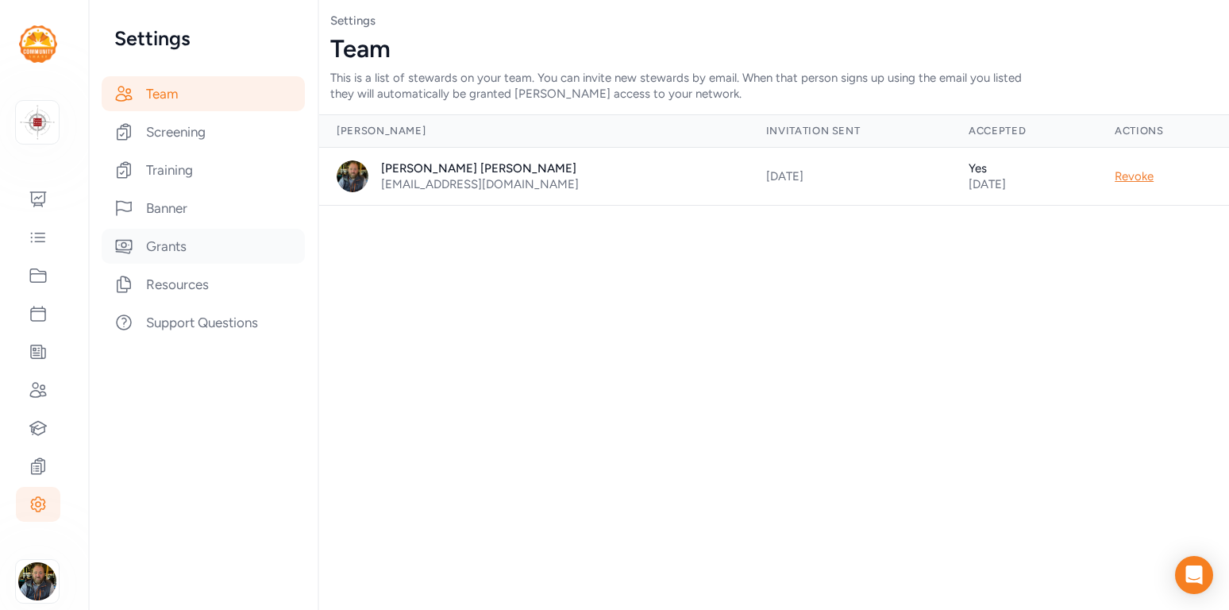
click at [143, 247] on div "Grants" at bounding box center [203, 246] width 203 height 35
